Goal: Complete application form: Complete application form

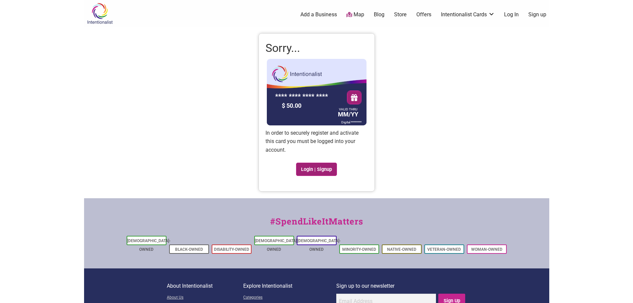
click at [324, 171] on link "Login | Signup" at bounding box center [316, 169] width 41 height 13
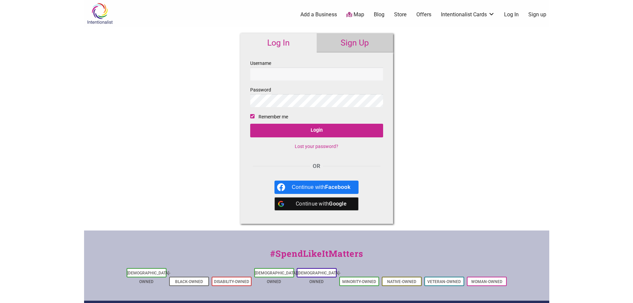
click at [416, 149] on div "Intentionalist Spend like it matters 0 Add a Business Map Blog Store Offers Int…" at bounding box center [316, 198] width 465 height 397
click at [308, 72] on input "Username" at bounding box center [316, 73] width 133 height 13
type input "Itsumono"
click at [313, 131] on input "Login" at bounding box center [316, 131] width 133 height 14
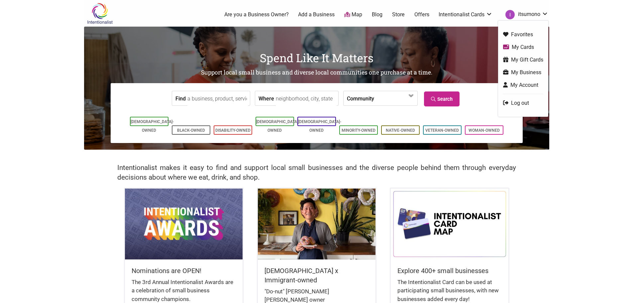
click at [517, 71] on link "My Business" at bounding box center [523, 72] width 40 height 8
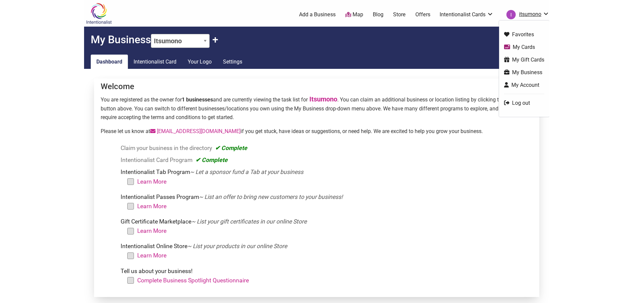
click at [529, 10] on link "itsumono" at bounding box center [526, 15] width 46 height 12
click at [519, 56] on link "My Gift Cards" at bounding box center [524, 60] width 40 height 8
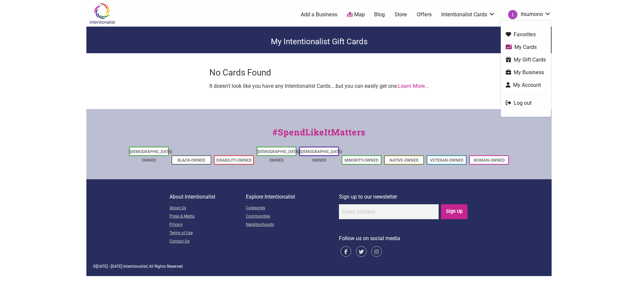
click at [525, 73] on link "My Business" at bounding box center [526, 72] width 40 height 8
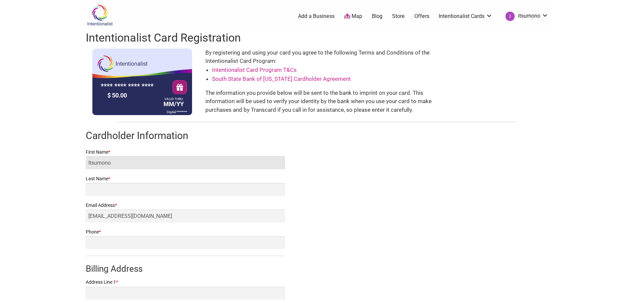
drag, startPoint x: 114, startPoint y: 167, endPoint x: 73, endPoint y: 164, distance: 41.0
click at [73, 164] on body "× Menu 0 Add a Business Map Blog Store Offers Intentionalist Cards Buy Black Ca…" at bounding box center [316, 151] width 633 height 303
type input "[PERSON_NAME]"
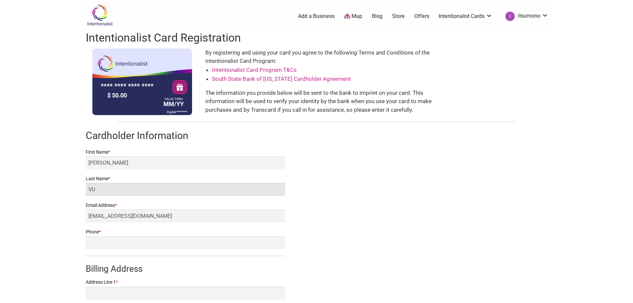
type input "VU"
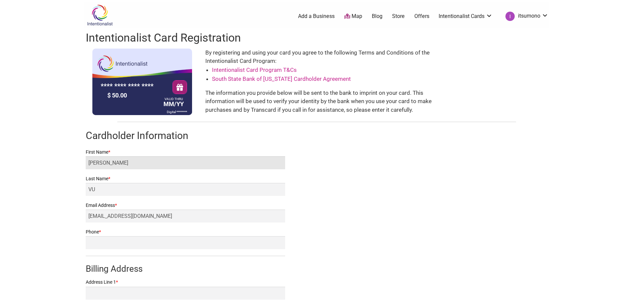
click at [133, 167] on input "[PERSON_NAME]" at bounding box center [185, 162] width 199 height 13
type input "[PERSON_NAME]"
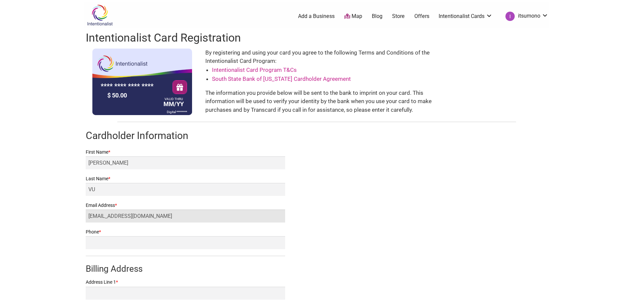
click at [112, 217] on input "[EMAIL_ADDRESS][DOMAIN_NAME]" at bounding box center [185, 215] width 199 height 13
click at [119, 218] on input "[EMAIL_ADDRESS][DOMAIN_NAME]" at bounding box center [185, 215] width 199 height 13
type input "[EMAIL_ADDRESS][DOMAIN_NAME]"
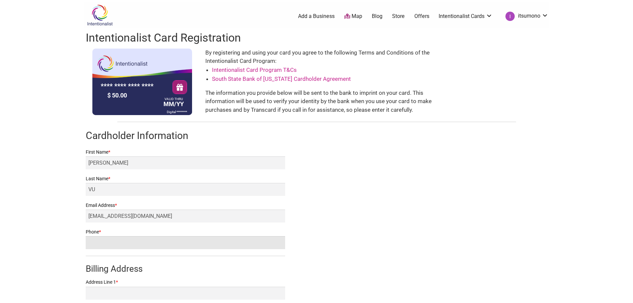
click at [125, 240] on input "Phone *" at bounding box center [185, 242] width 199 height 13
type input "3602717237"
click at [318, 228] on div "Intentionalist Card Registration **** **** **** **** $ 50.00 VALID THRU MM/YY D…" at bounding box center [316, 203] width 465 height 350
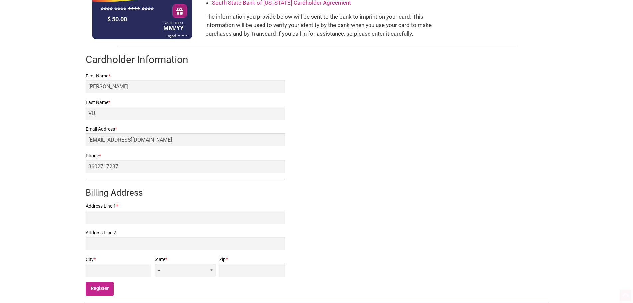
scroll to position [100, 0]
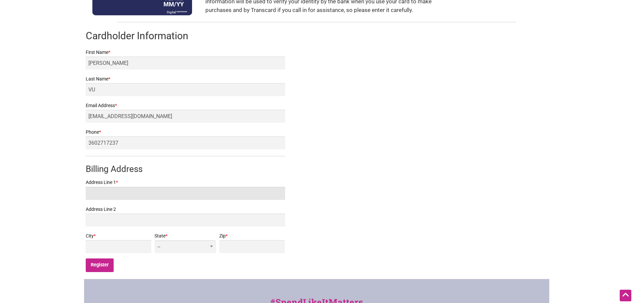
click at [119, 190] on input "Address Line 1 *" at bounding box center [185, 193] width 199 height 13
type input "[STREET_ADDRESS]"
type input "Renton"
select select "WA"
type input "98055"
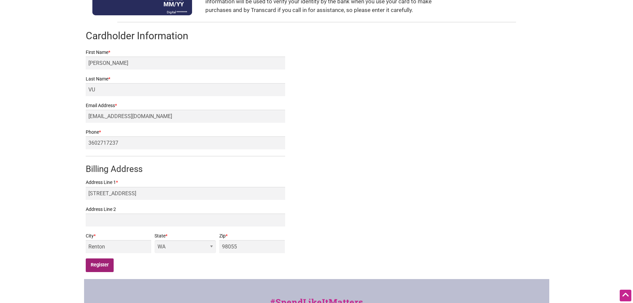
click at [103, 265] on input "Register" at bounding box center [100, 265] width 28 height 14
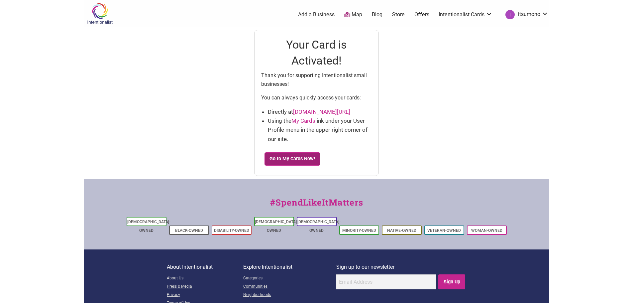
click at [281, 160] on link "Go to My Cards Now!" at bounding box center [293, 158] width 56 height 13
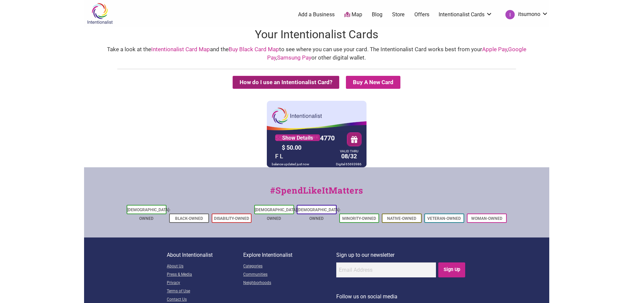
click at [325, 85] on button "How do I use an Intentionalist Card?" at bounding box center [286, 82] width 107 height 13
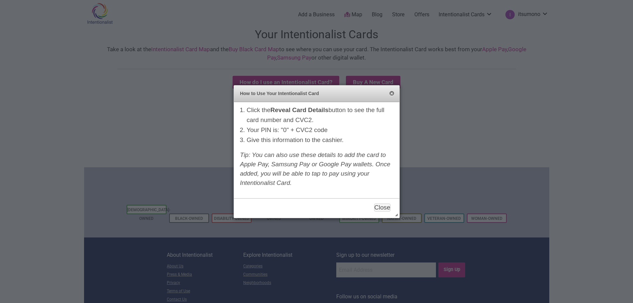
click at [394, 94] on button "Close" at bounding box center [391, 93] width 5 height 5
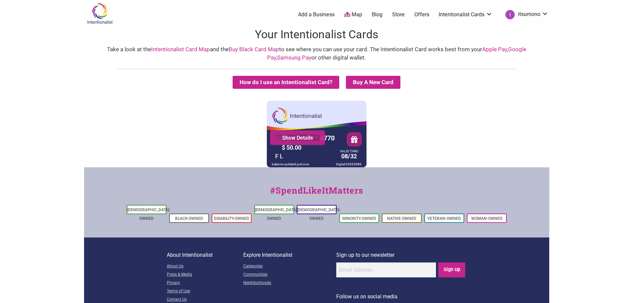
click at [310, 139] on link "Show Details" at bounding box center [297, 137] width 45 height 7
